Goal: Information Seeking & Learning: Learn about a topic

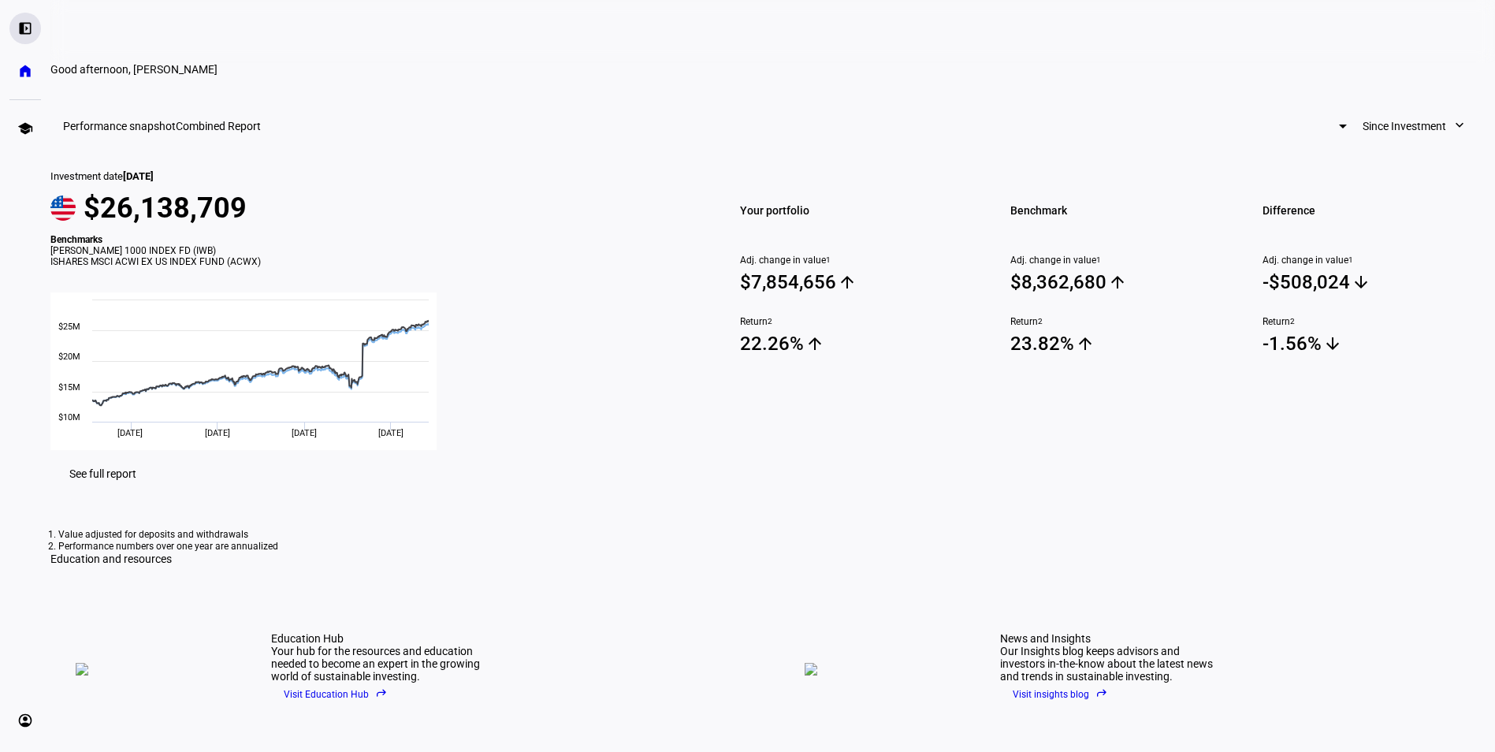
click at [28, 28] on eth-mat-symbol "left_panel_open" at bounding box center [25, 28] width 16 height 16
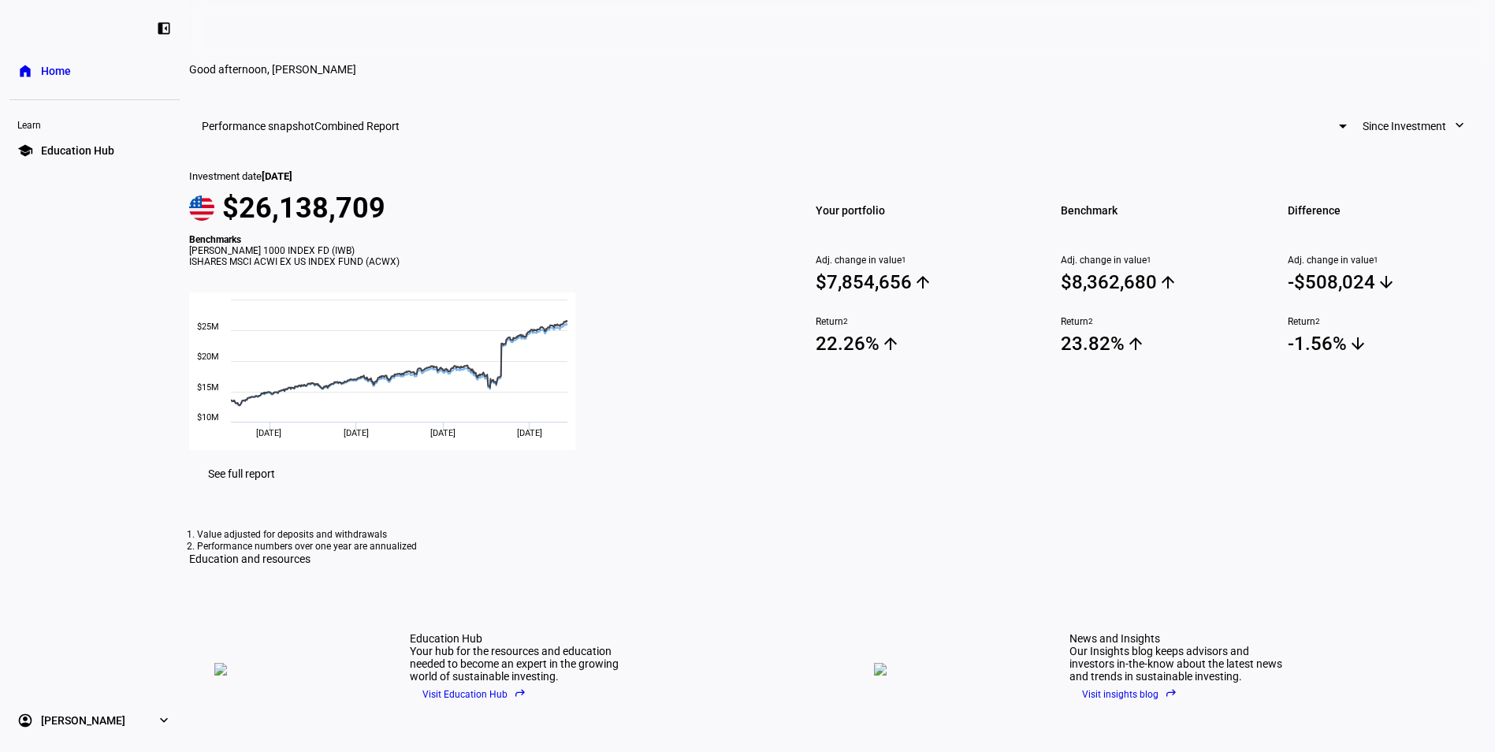
click at [32, 71] on eth-mat-symbol "home" at bounding box center [25, 71] width 16 height 16
click at [81, 68] on link "home Home" at bounding box center [94, 71] width 170 height 32
click at [38, 30] on div at bounding box center [58, 26] width 79 height 17
click at [166, 32] on eth-mat-symbol "left_panel_close" at bounding box center [164, 28] width 16 height 16
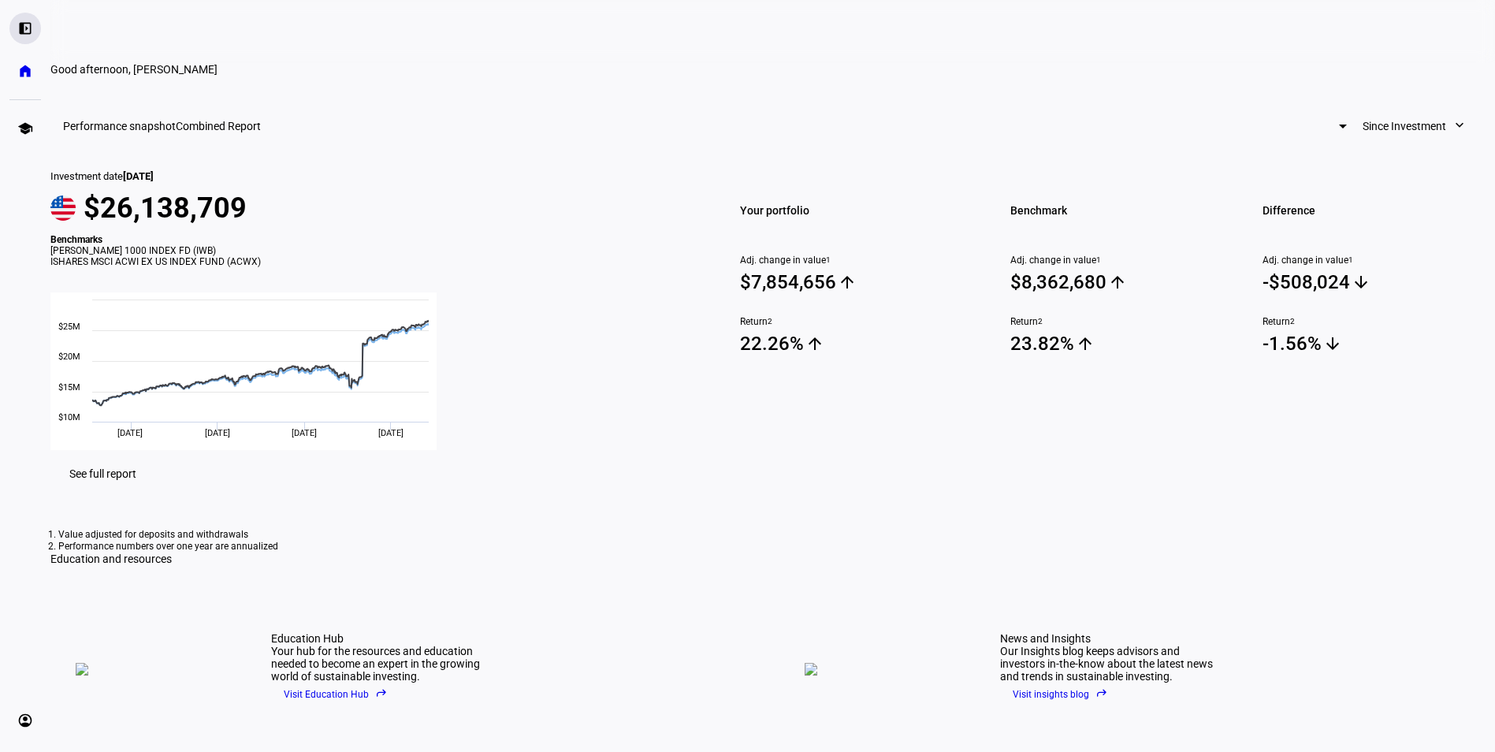
click at [26, 28] on eth-mat-symbol "left_panel_open" at bounding box center [25, 28] width 16 height 16
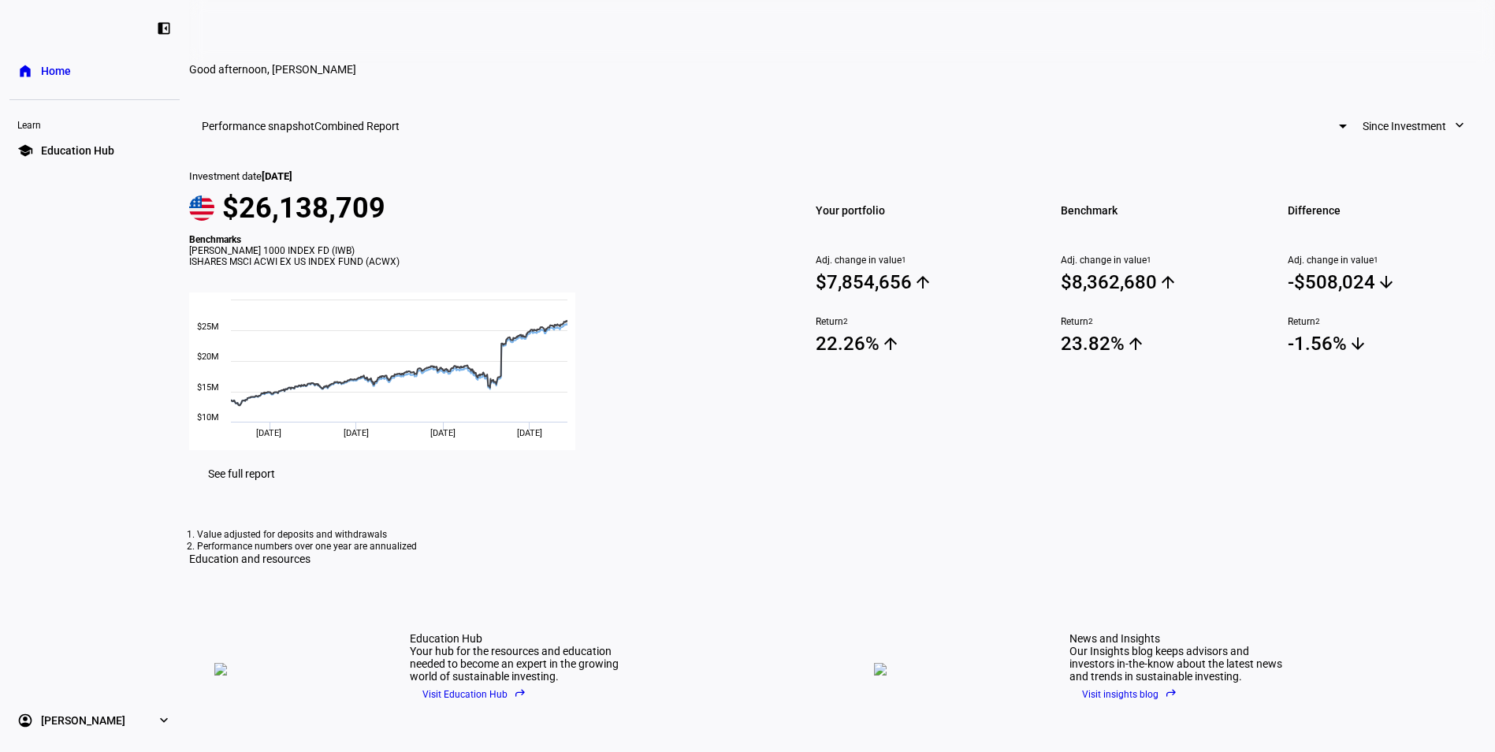
click at [64, 712] on link "account_circle [PERSON_NAME] expand_more" at bounding box center [94, 721] width 170 height 32
click at [54, 682] on span "Profile" at bounding box center [57, 680] width 32 height 16
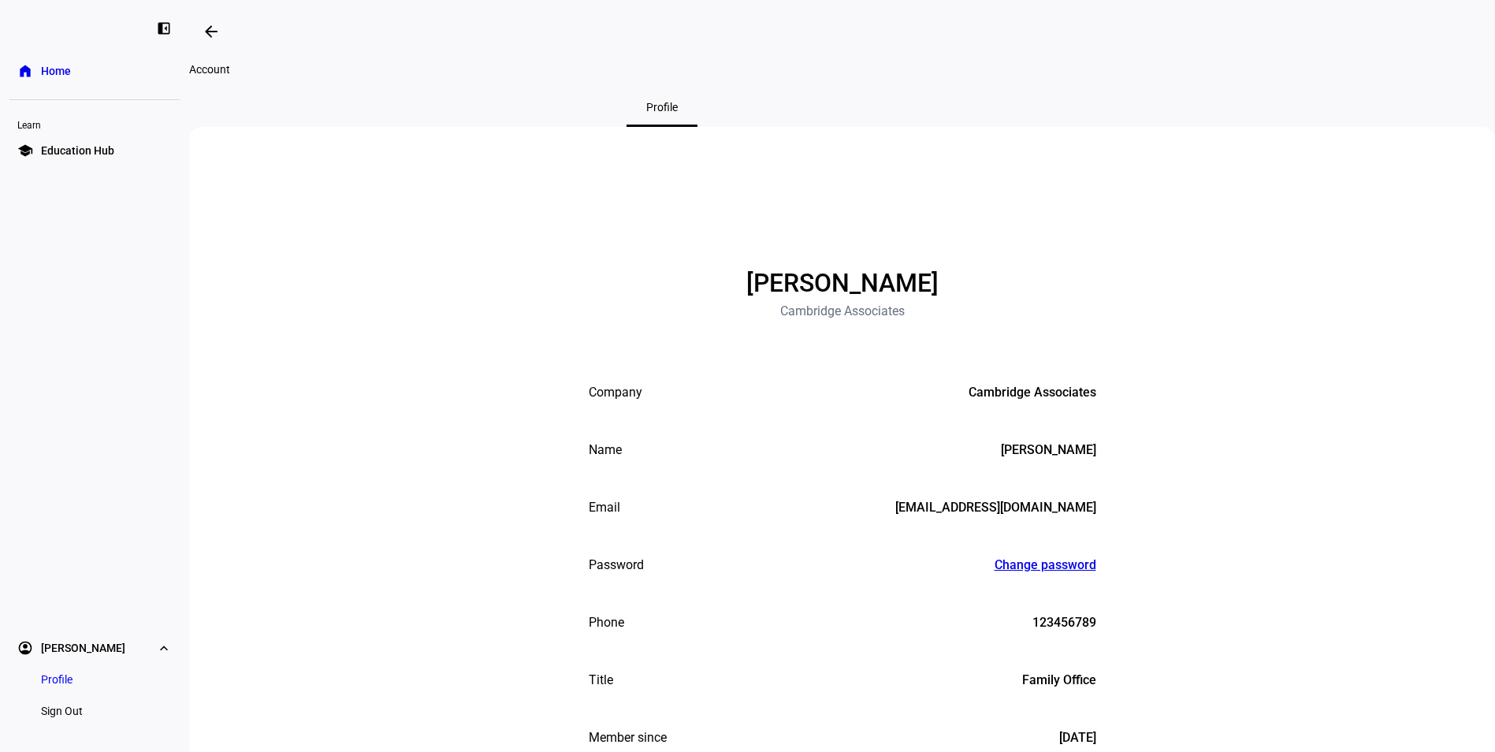
click at [56, 81] on link "home Home" at bounding box center [94, 71] width 170 height 32
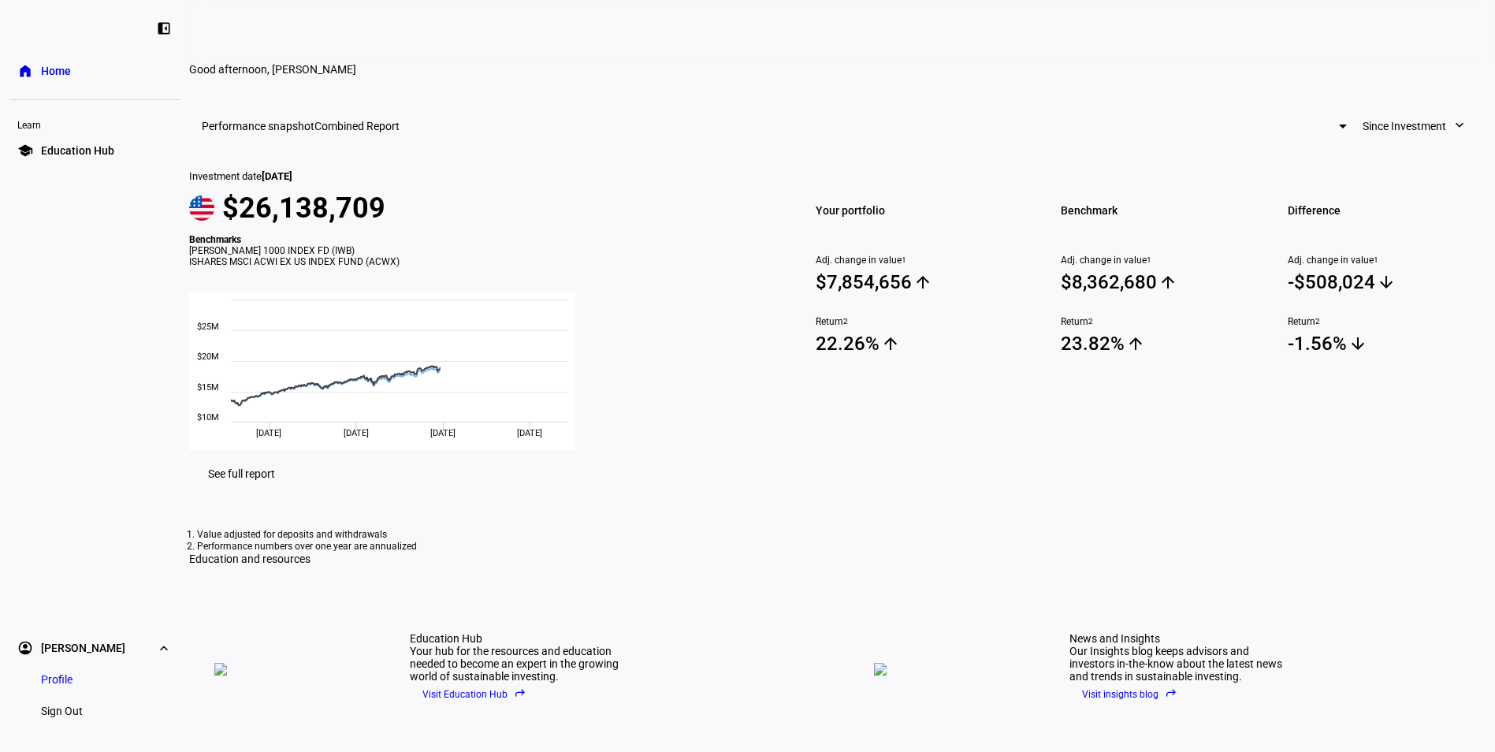
click at [51, 24] on div at bounding box center [58, 26] width 79 height 17
click at [275, 480] on span "See full report" at bounding box center [241, 473] width 67 height 13
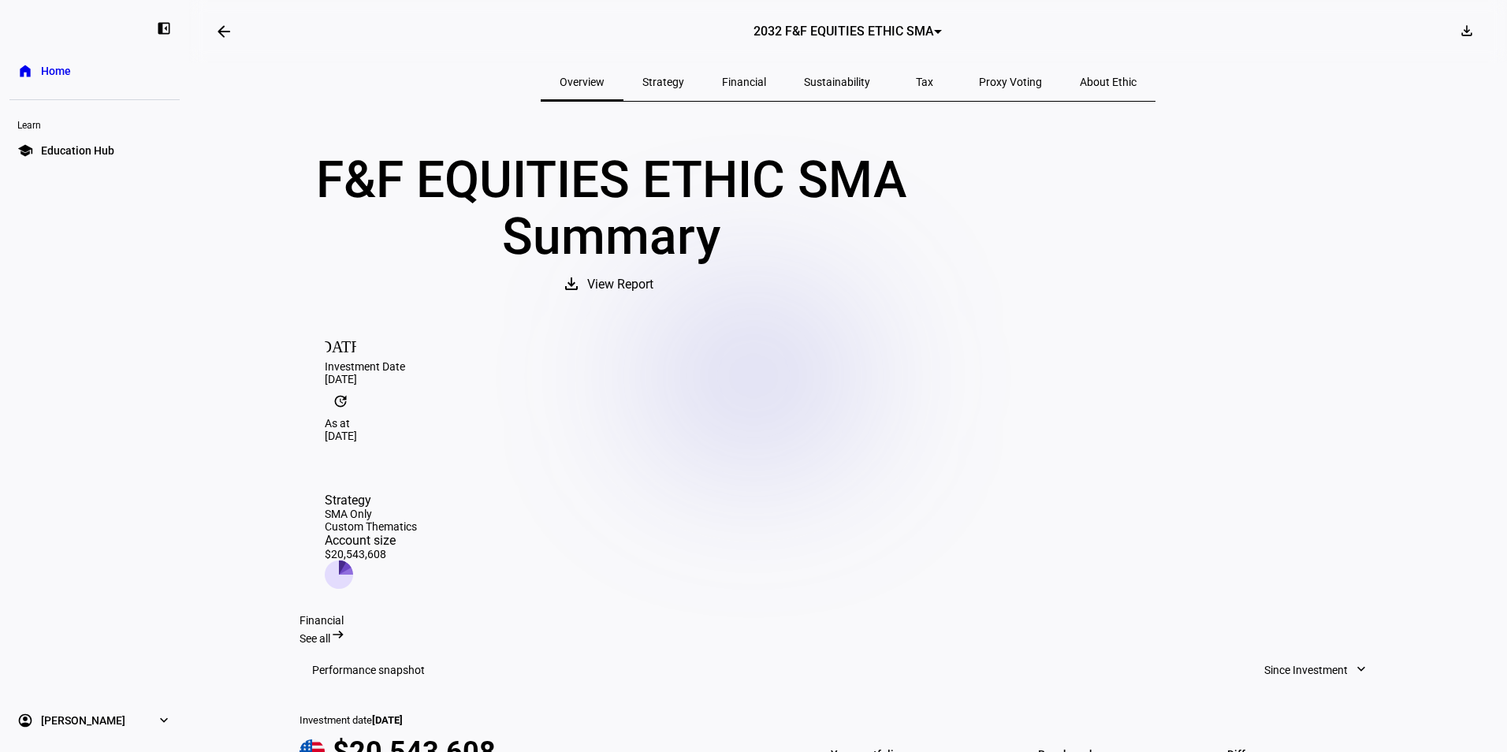
click at [916, 76] on span "Tax" at bounding box center [924, 81] width 17 height 11
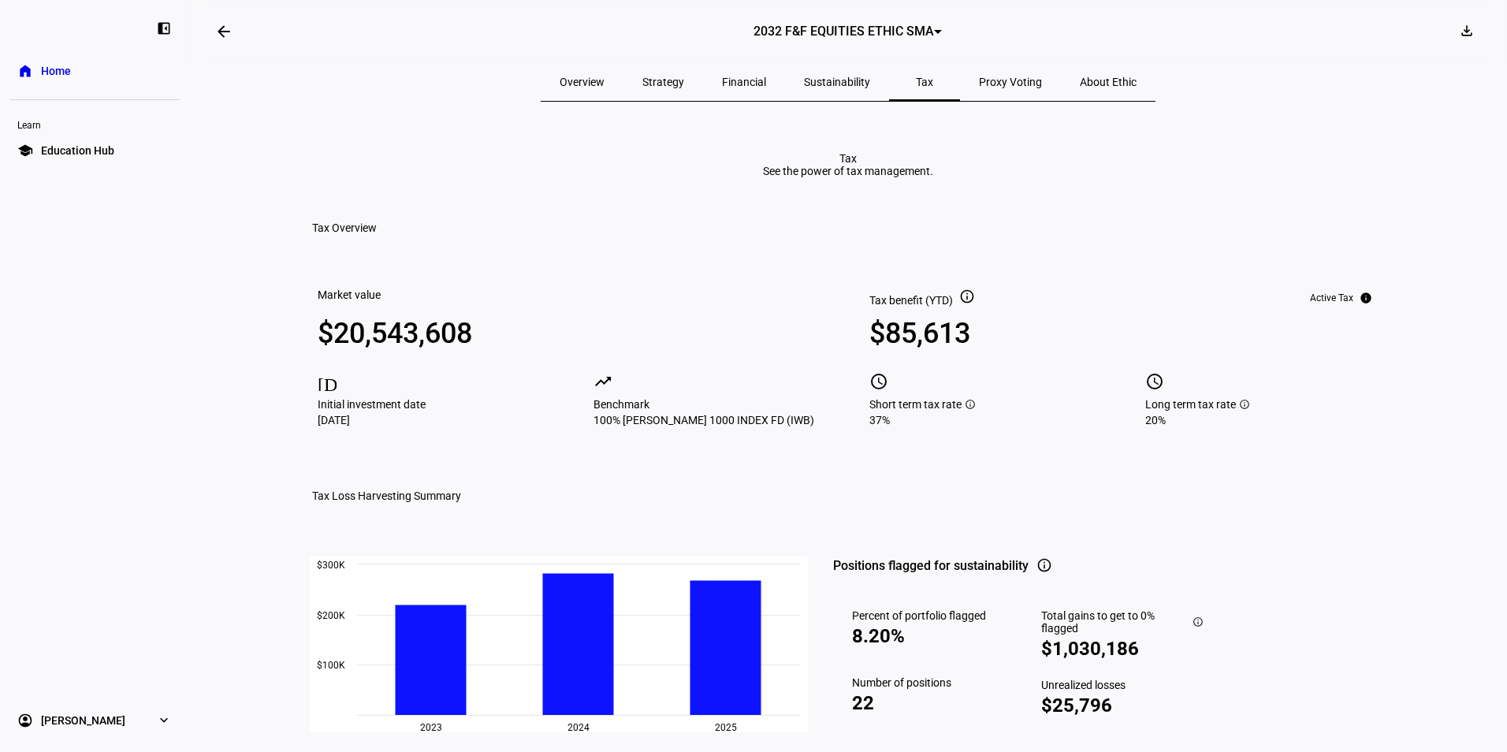
click at [758, 77] on span "Financial" at bounding box center [744, 81] width 44 height 11
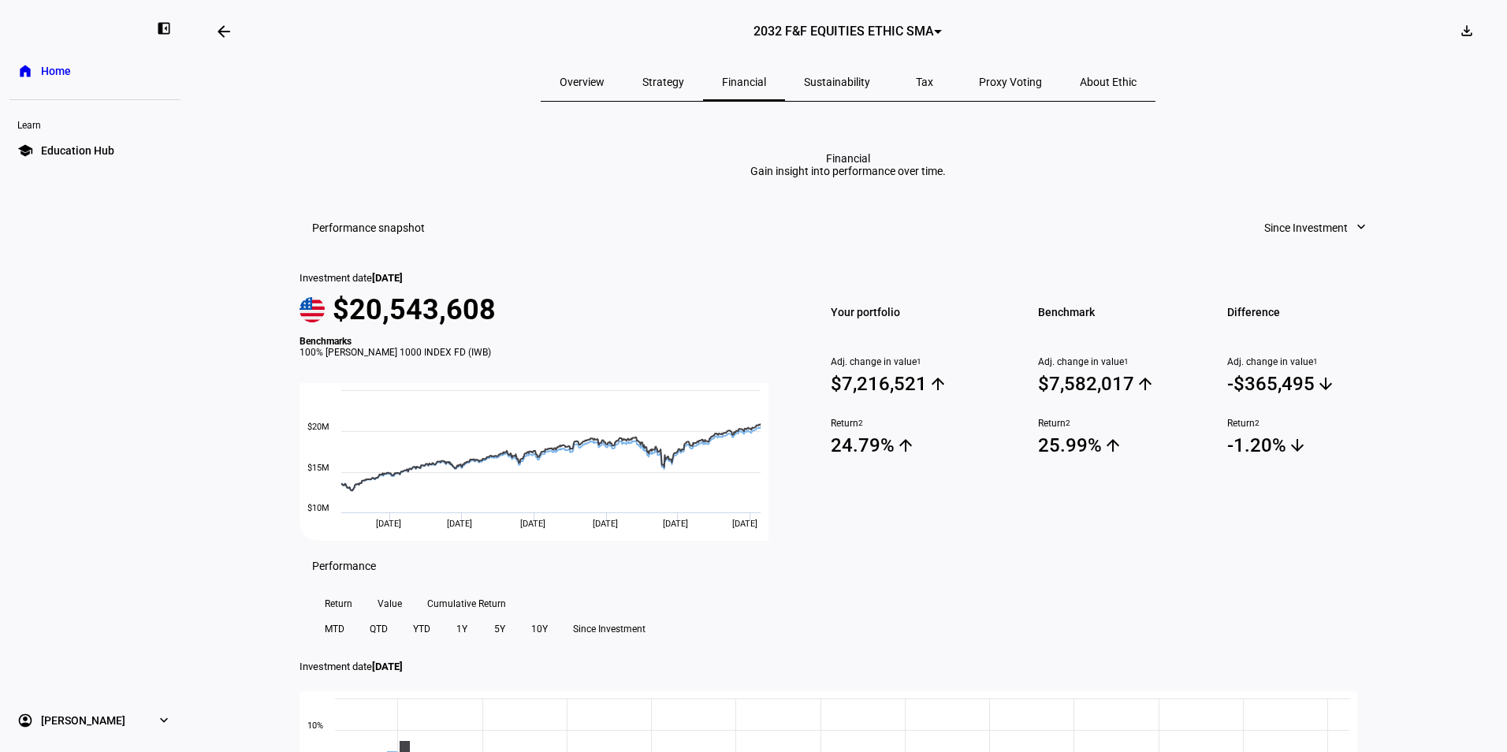
click at [684, 84] on span "Strategy" at bounding box center [663, 81] width 42 height 11
